Goal: Navigation & Orientation: Understand site structure

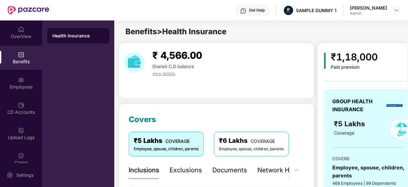
scroll to position [210, 0]
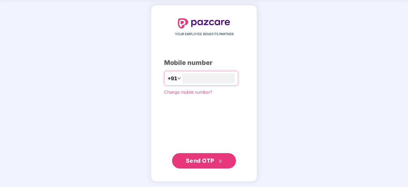
type input "**********"
click at [189, 160] on span "Send OTP" at bounding box center [200, 160] width 28 height 7
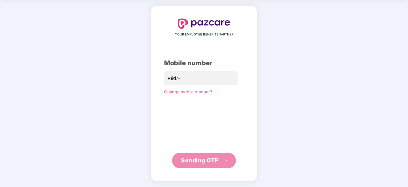
scroll to position [21, 0]
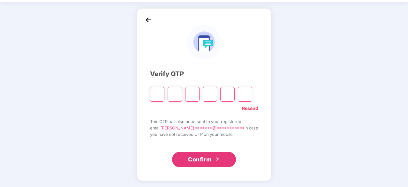
type input "*"
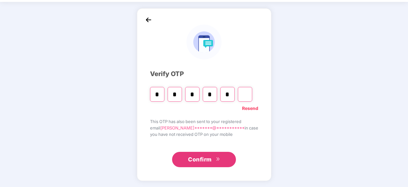
type input "*"
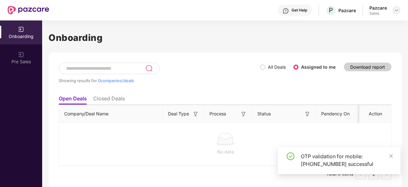
click at [399, 10] on img at bounding box center [396, 10] width 5 height 5
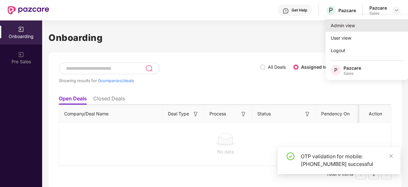
click at [376, 28] on div "Admin view" at bounding box center [367, 25] width 83 height 12
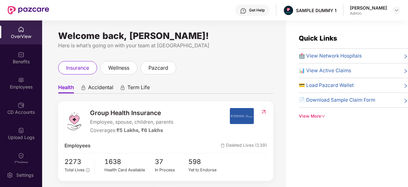
scroll to position [31, 0]
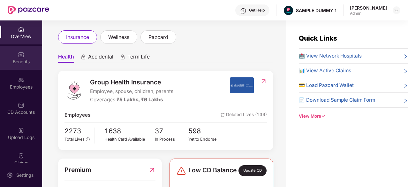
click at [22, 62] on div "Benefits" at bounding box center [21, 61] width 42 height 6
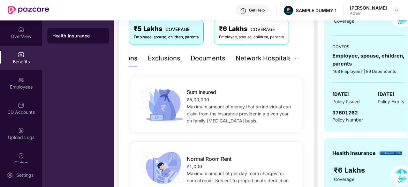
scroll to position [111, 0]
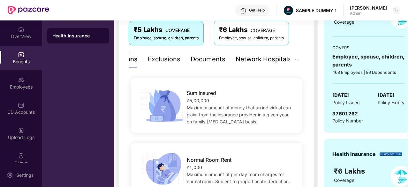
click at [194, 60] on div "Documents" at bounding box center [208, 59] width 35 height 10
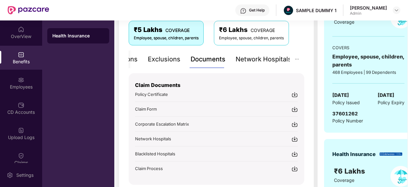
scroll to position [131, 0]
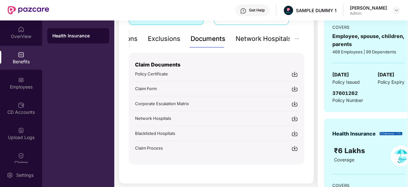
click at [259, 39] on div "Network Hospitals" at bounding box center [264, 39] width 56 height 10
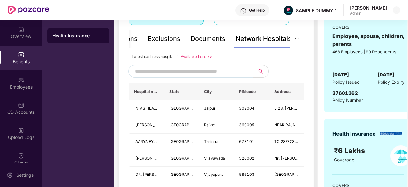
click at [197, 73] on input "text" at bounding box center [189, 71] width 109 height 10
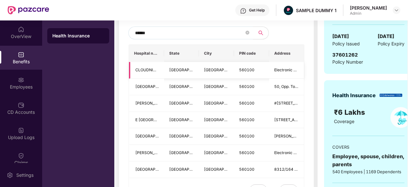
scroll to position [170, 0]
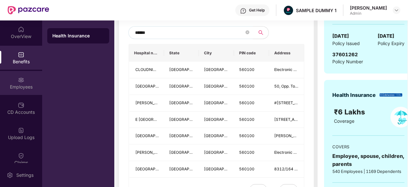
type input "******"
click at [27, 80] on div "Employees" at bounding box center [21, 83] width 42 height 24
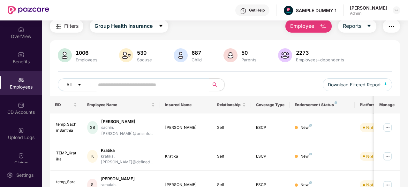
scroll to position [0, 0]
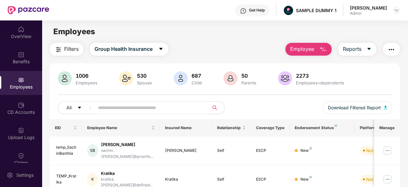
click at [314, 47] on span "Employee" at bounding box center [302, 49] width 24 height 8
click at [28, 49] on div "Benefits" at bounding box center [21, 58] width 42 height 24
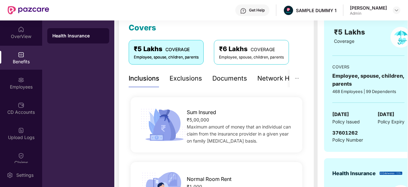
scroll to position [92, 0]
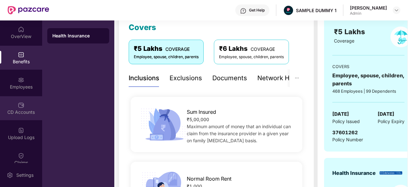
click at [9, 103] on div "CD Accounts" at bounding box center [21, 108] width 42 height 24
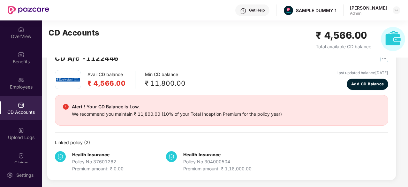
scroll to position [0, 0]
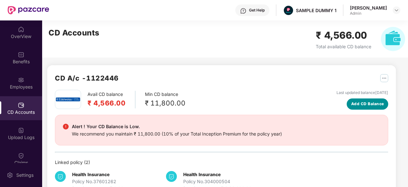
click at [360, 101] on span "Add CD Balance" at bounding box center [367, 104] width 33 height 6
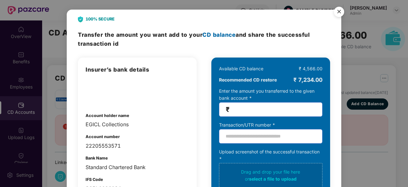
click at [339, 16] on img "Close" at bounding box center [339, 13] width 18 height 18
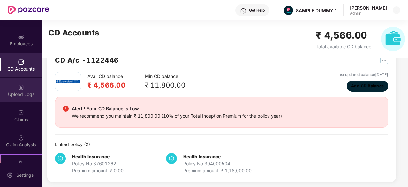
scroll to position [43, 0]
click at [24, 121] on div "Claims" at bounding box center [21, 119] width 42 height 6
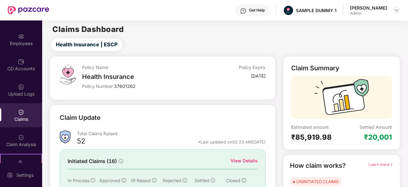
scroll to position [63, 0]
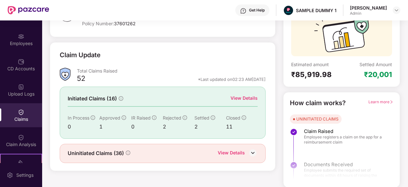
click at [234, 151] on div "View Details" at bounding box center [231, 153] width 27 height 8
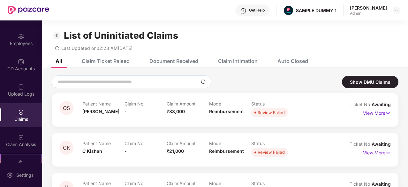
scroll to position [27, 0]
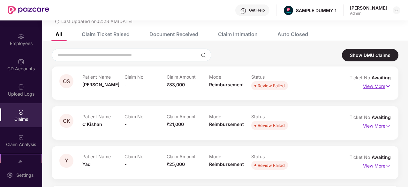
click at [374, 88] on p "View More" at bounding box center [377, 85] width 28 height 9
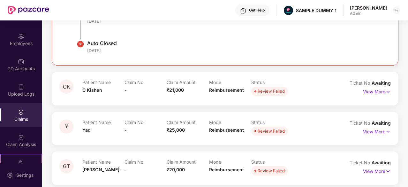
scroll to position [195, 0]
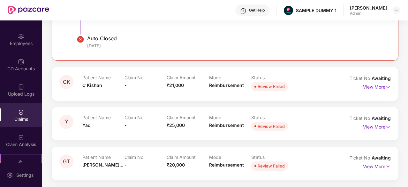
click at [374, 84] on p "View More" at bounding box center [377, 86] width 28 height 9
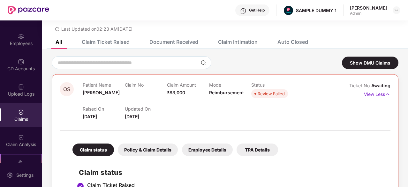
scroll to position [0, 0]
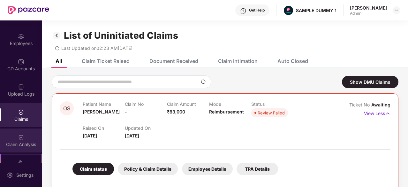
click at [23, 140] on img at bounding box center [21, 137] width 6 height 6
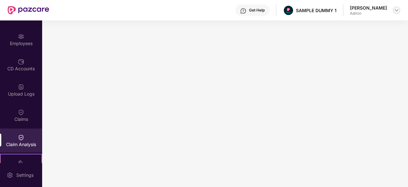
click at [398, 10] on img at bounding box center [396, 10] width 5 height 5
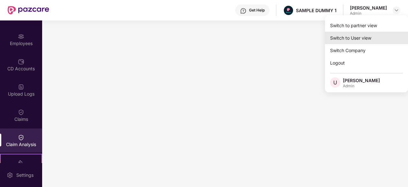
click at [366, 36] on div "Switch to User view" at bounding box center [366, 38] width 83 height 12
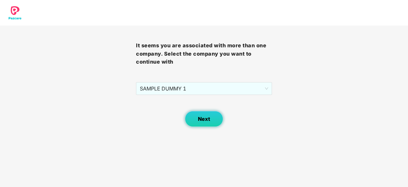
click at [202, 120] on span "Next" at bounding box center [204, 119] width 12 height 6
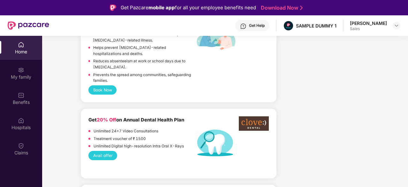
scroll to position [382, 0]
